Goal: Task Accomplishment & Management: Use online tool/utility

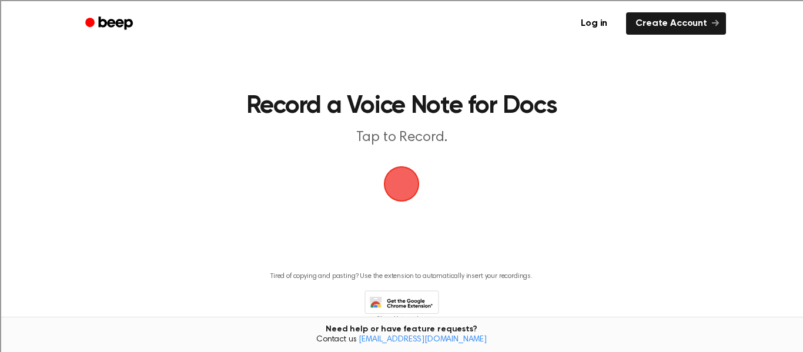
click at [392, 199] on span "button" at bounding box center [401, 184] width 61 height 61
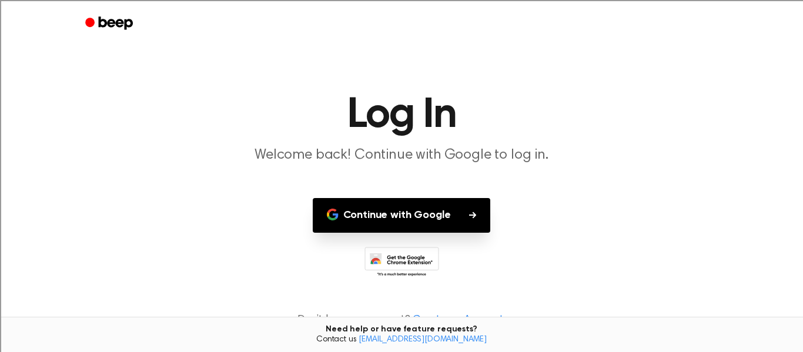
click at [396, 214] on button "Continue with Google" at bounding box center [402, 215] width 178 height 35
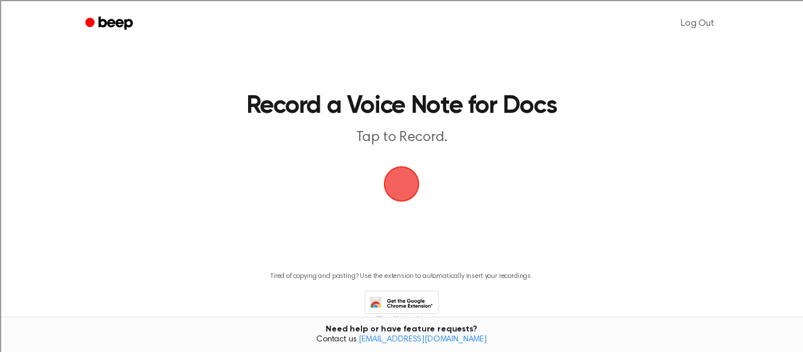
click at [402, 186] on span "button" at bounding box center [402, 184] width 42 height 42
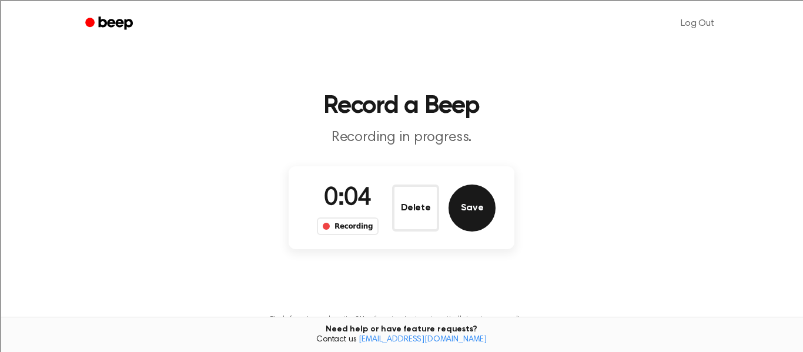
click at [465, 225] on button "Save" at bounding box center [472, 208] width 47 height 47
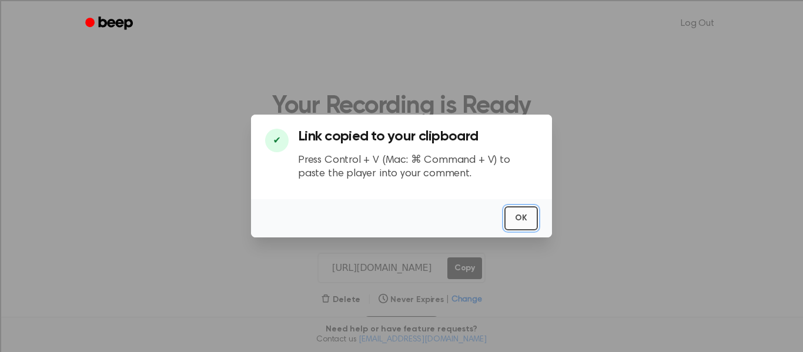
click at [522, 212] on button "OK" at bounding box center [522, 218] width 34 height 24
